Goal: Information Seeking & Learning: Learn about a topic

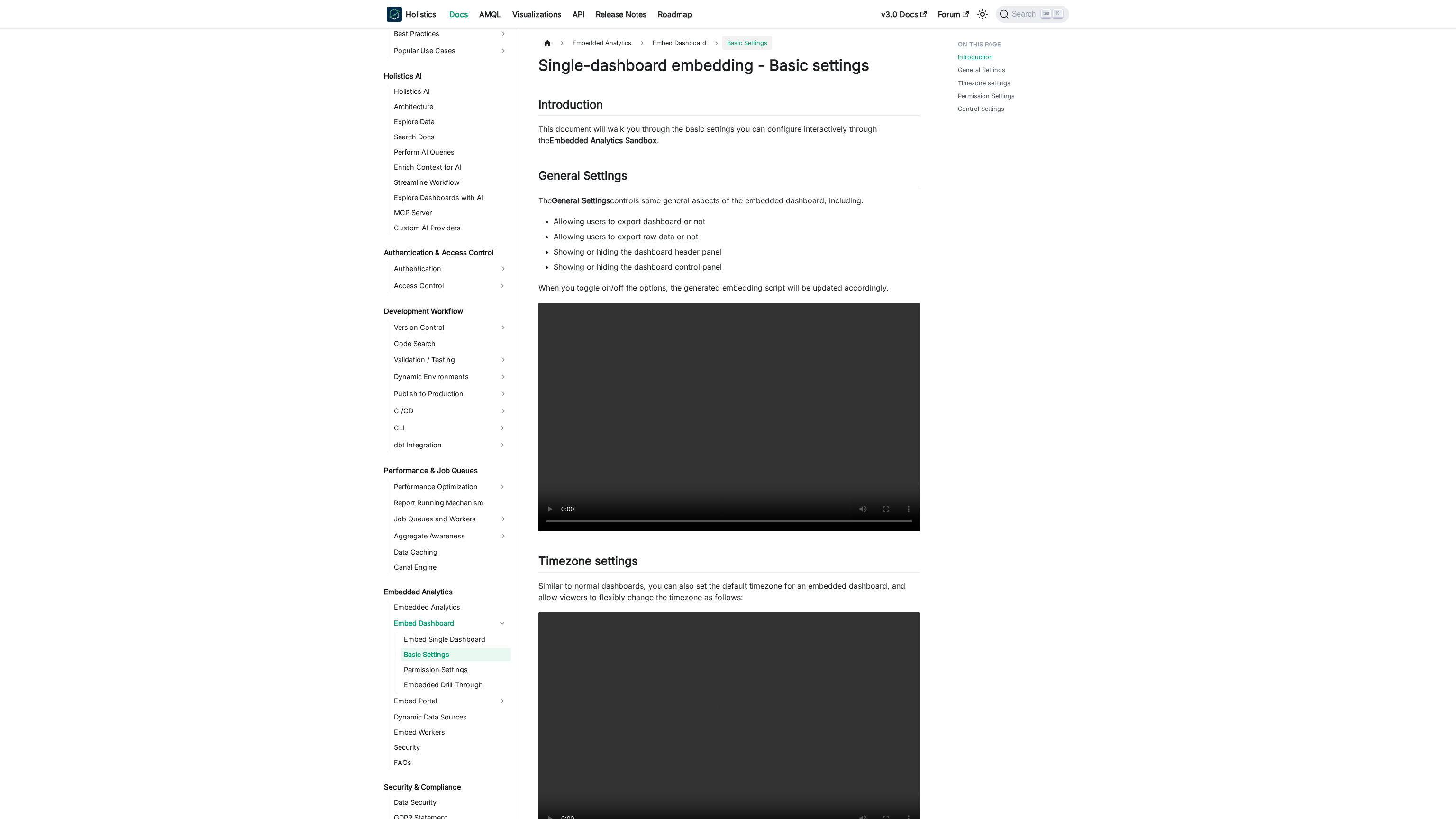
scroll to position [449, 0]
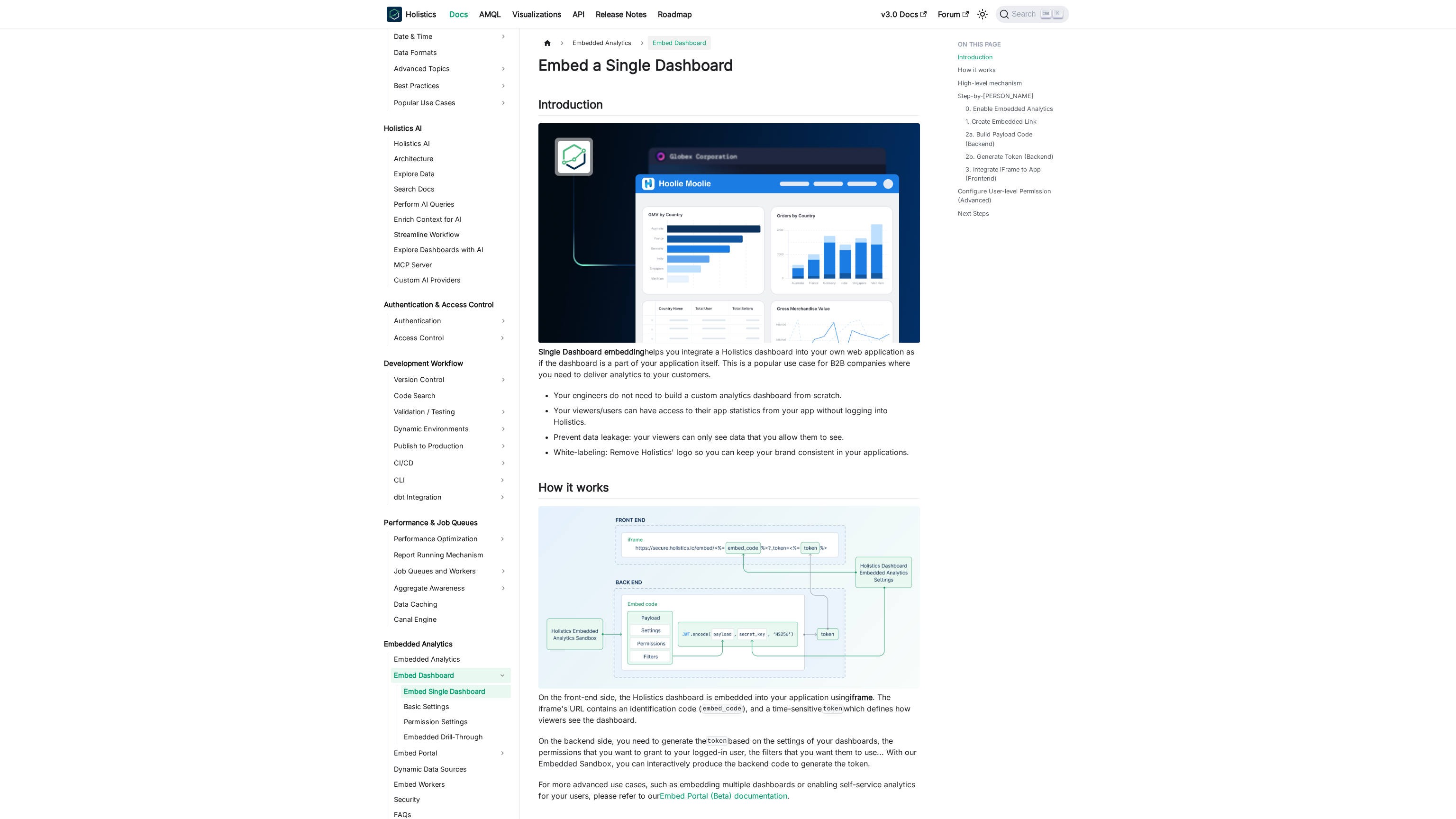
scroll to position [434, 0]
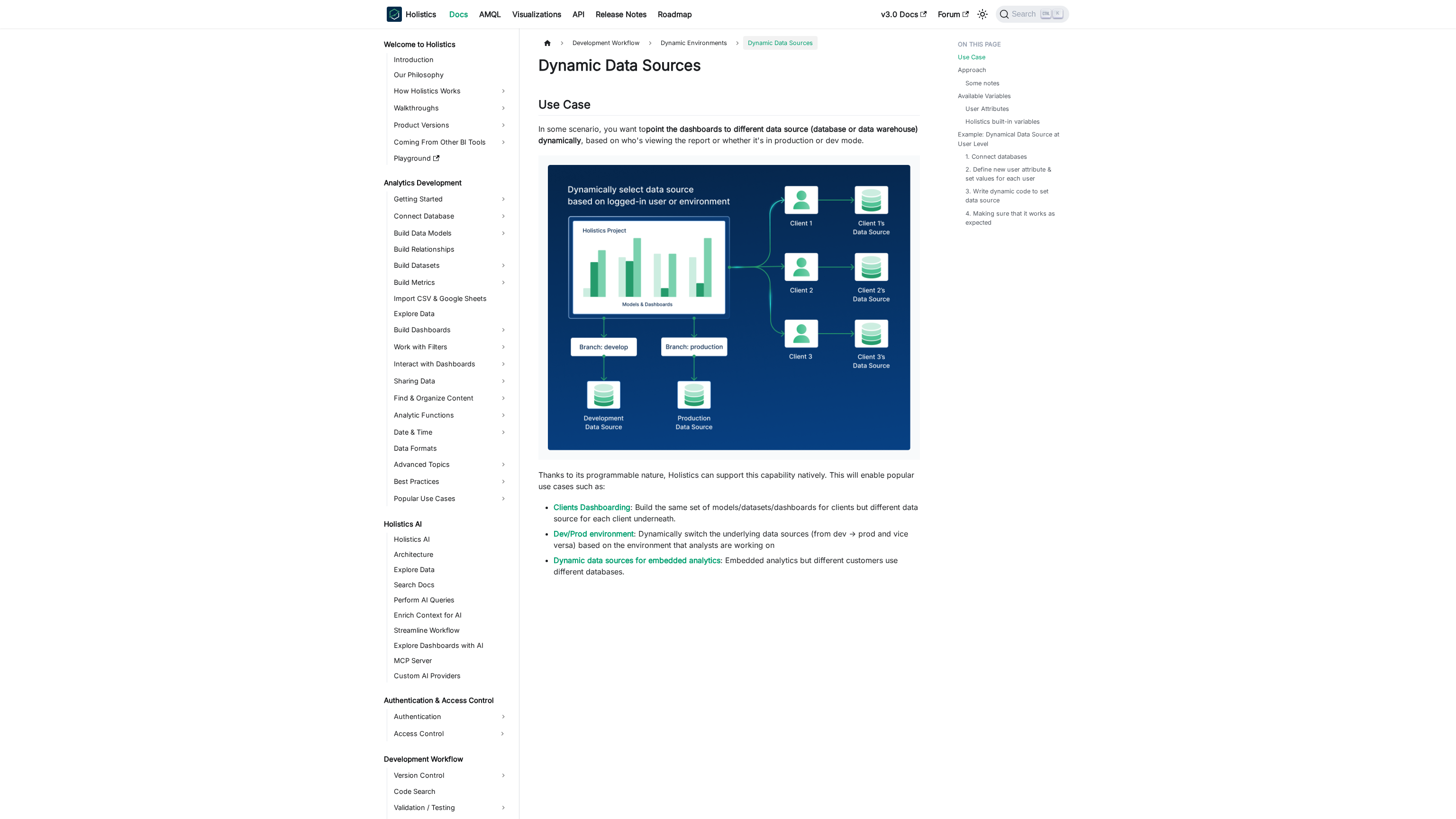
scroll to position [187, 0]
